Goal: Find specific page/section: Find specific page/section

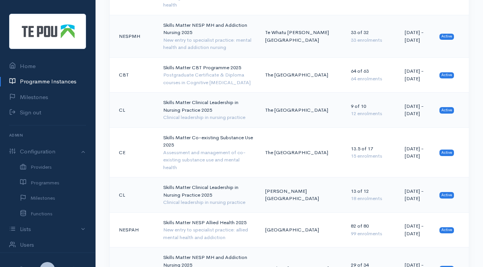
scroll to position [802, 0]
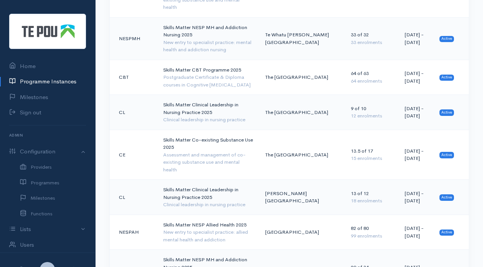
click at [233, 73] on div "Postgraduate Certificate & Diploma courses in Cognitive [MEDICAL_DATA]" at bounding box center [208, 80] width 90 height 15
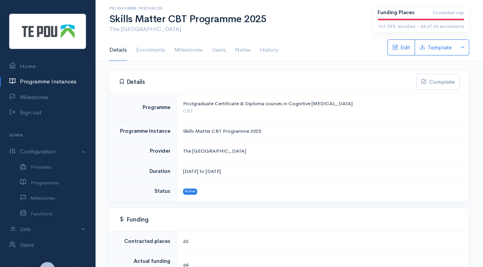
click at [157, 52] on link "Enrolments" at bounding box center [150, 49] width 29 height 21
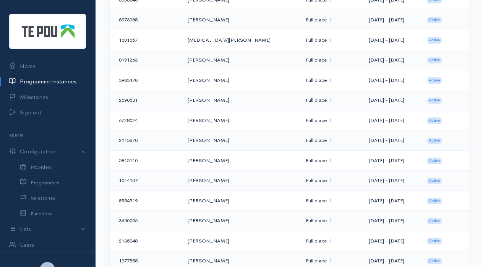
scroll to position [469, 0]
